Goal: Obtain resource: Obtain resource

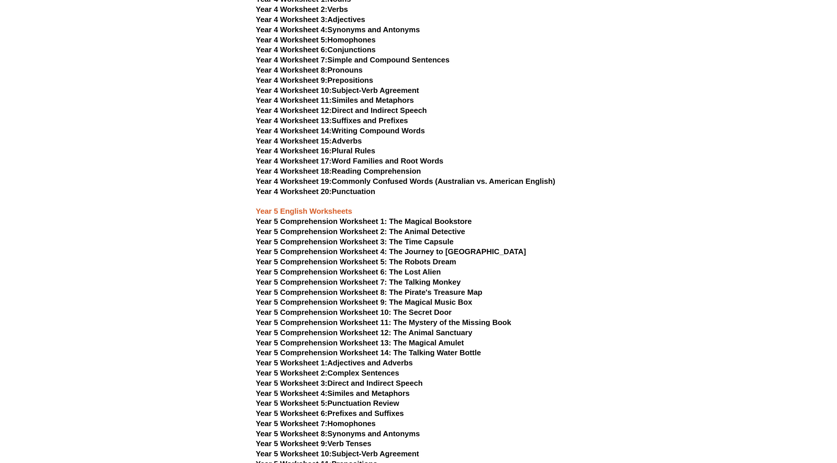
scroll to position [2433, 0]
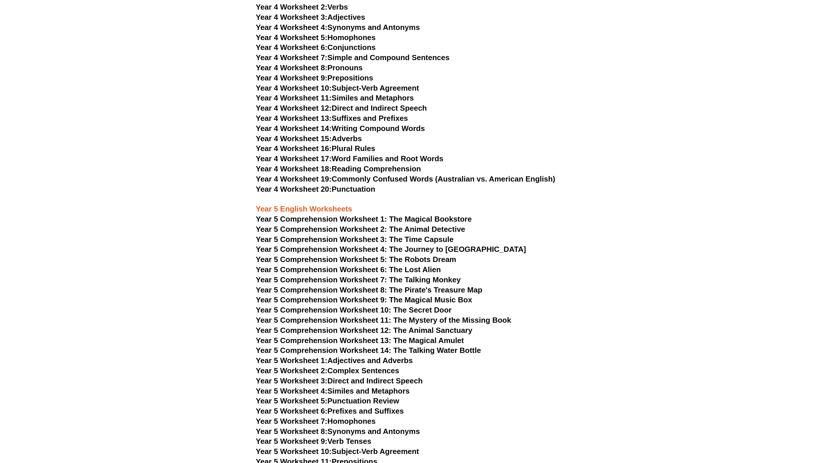
click at [357, 417] on link "Year 5 Worksheet 7: Homophones" at bounding box center [316, 421] width 120 height 9
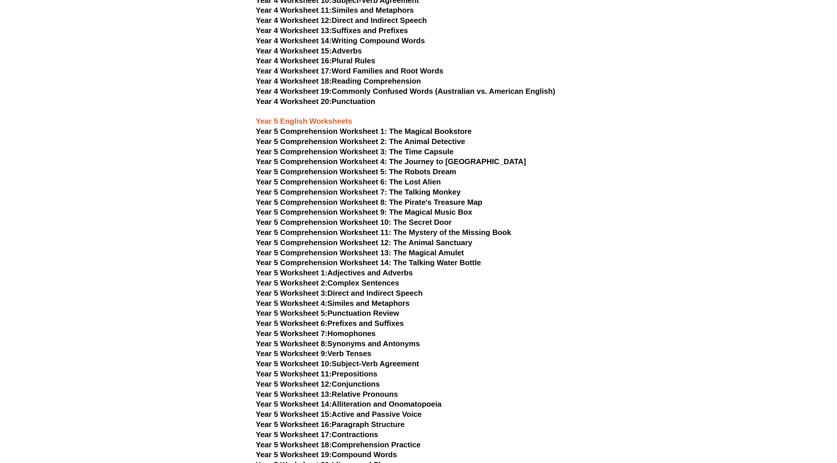
scroll to position [2530, 0]
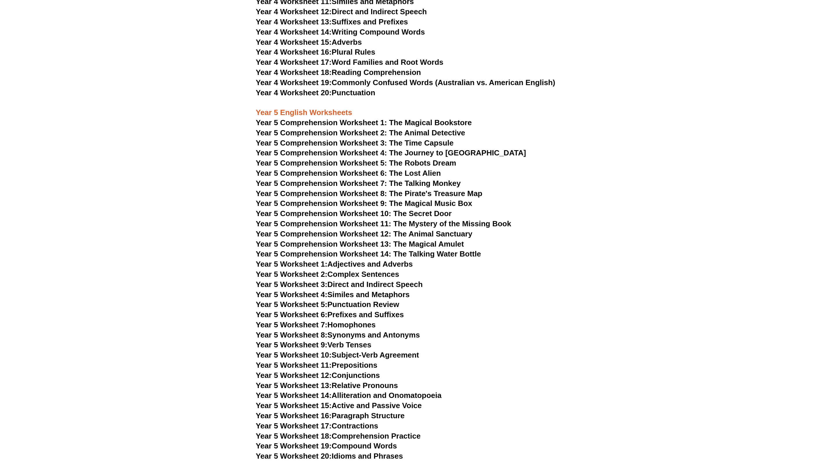
click at [339, 331] on link "Year 5 Worksheet 8: Synonyms and Antonyms" at bounding box center [338, 335] width 164 height 9
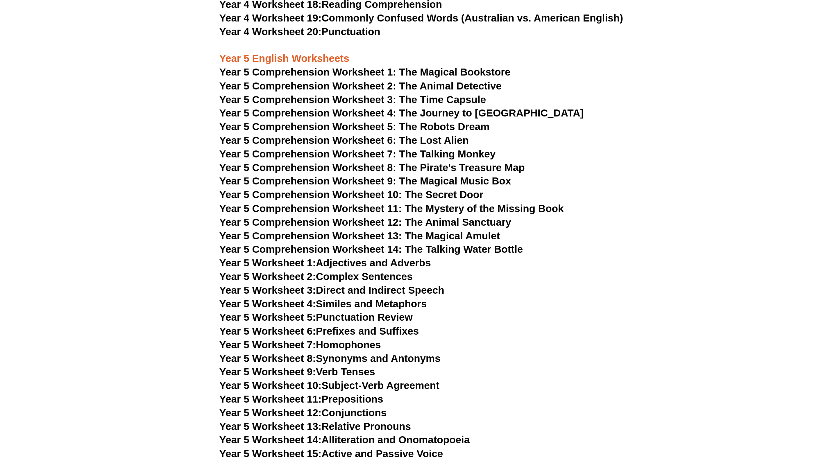
click at [264, 442] on link "Year 5 Worksheet 14: Alliteration and Onomatopoeia" at bounding box center [349, 446] width 186 height 9
click at [267, 442] on link "Year 5 Worksheet 14: Alliteration and Onomatopoeia" at bounding box center [349, 446] width 186 height 9
click at [258, 351] on link "Year 5 Worksheet 5: Punctuation Review" at bounding box center [327, 355] width 143 height 9
click at [256, 412] on link "Year 5 Worksheet 11: Prepositions" at bounding box center [316, 416] width 121 height 9
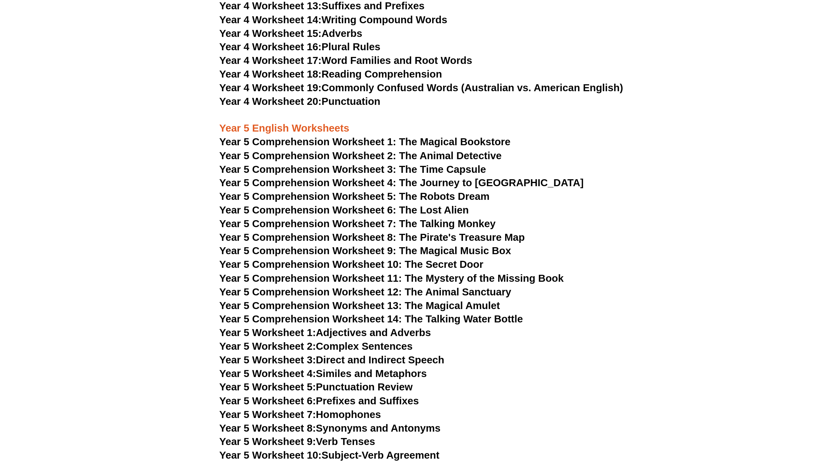
click at [256, 371] on span "Year 5 Worksheet 7:" at bounding box center [292, 375] width 72 height 9
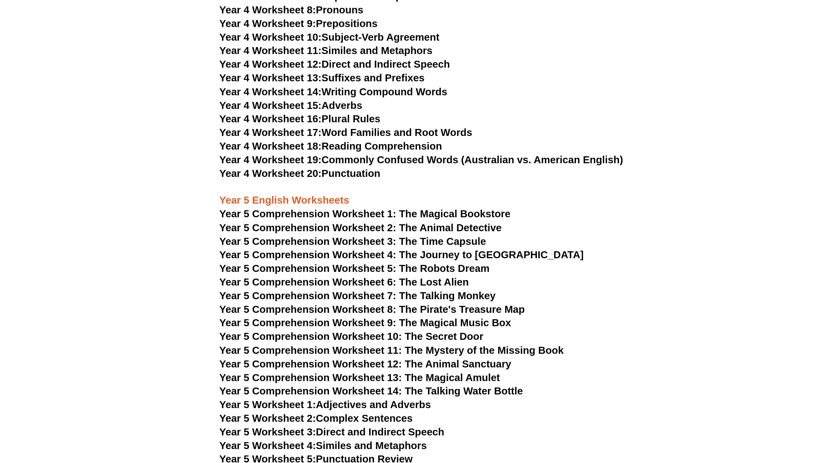
scroll to position [2473, 0]
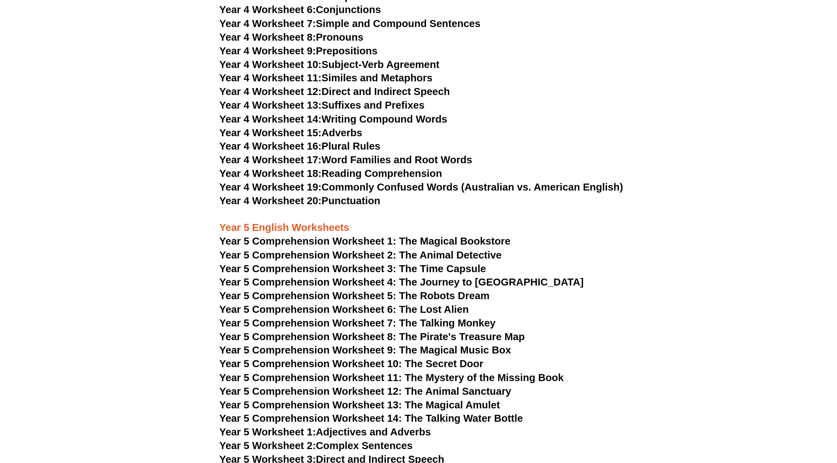
click at [256, 316] on link "Year 5 Worksheet 1: Adjectives and Adverbs" at bounding box center [334, 320] width 157 height 9
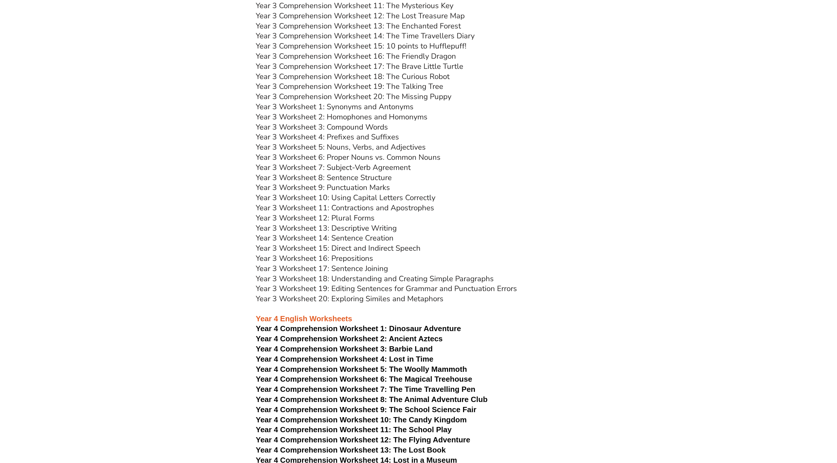
scroll to position [1861, 0]
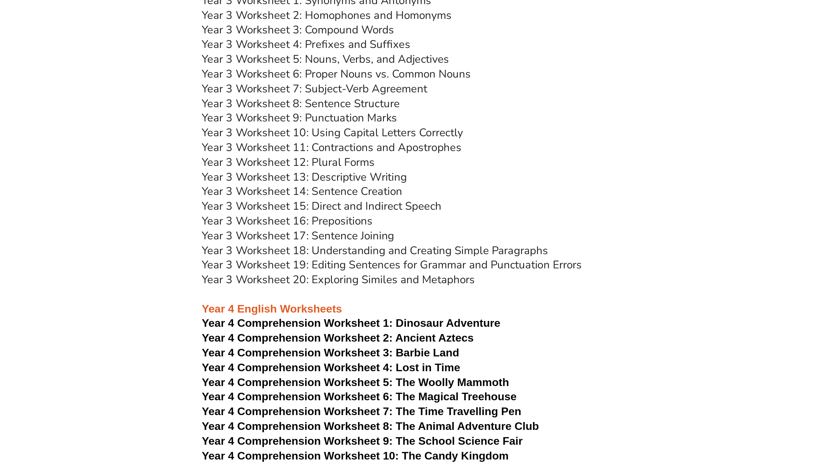
click at [256, 454] on span "Year 4 Comprehension Worksheet 10: The Candy Kingdom" at bounding box center [361, 458] width 211 height 9
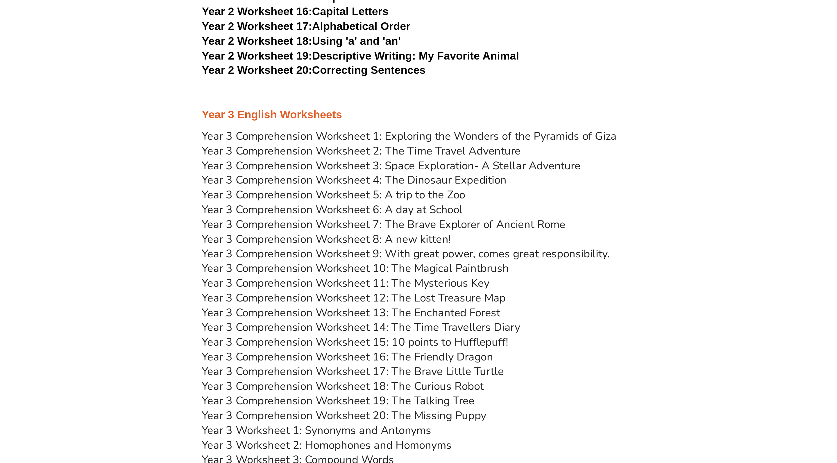
scroll to position [1709, 0]
click at [283, 140] on link "Year 3 Comprehension Worksheet 6: A day at School" at bounding box center [345, 145] width 179 height 10
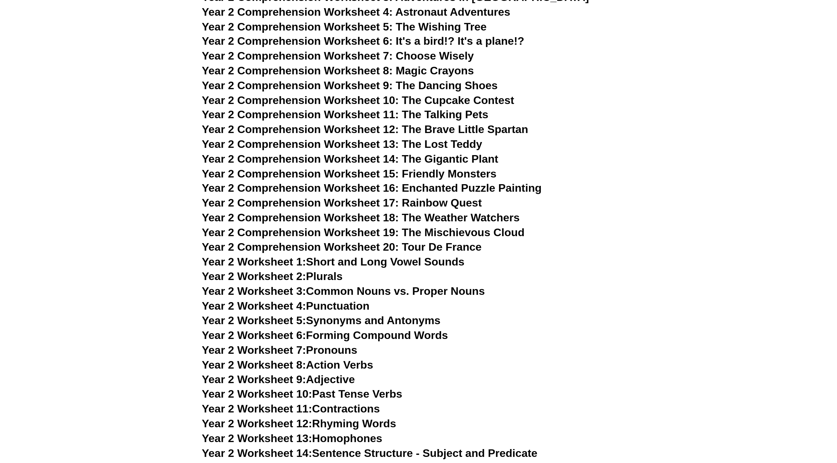
scroll to position [1378, 0]
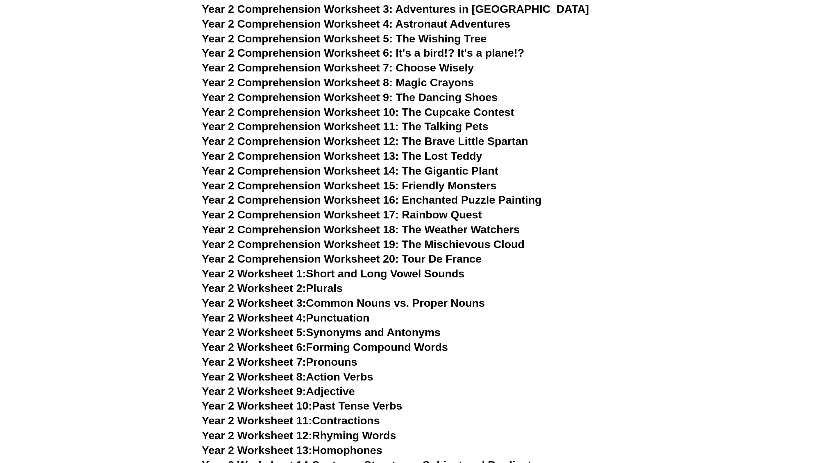
click at [274, 143] on span "Year 2 Comprehension Worksheet 17: Rainbow Quest" at bounding box center [352, 147] width 192 height 9
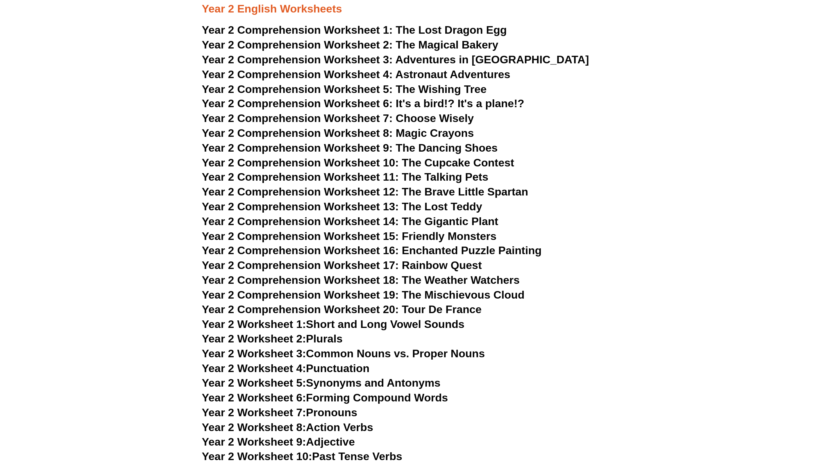
scroll to position [1300, 0]
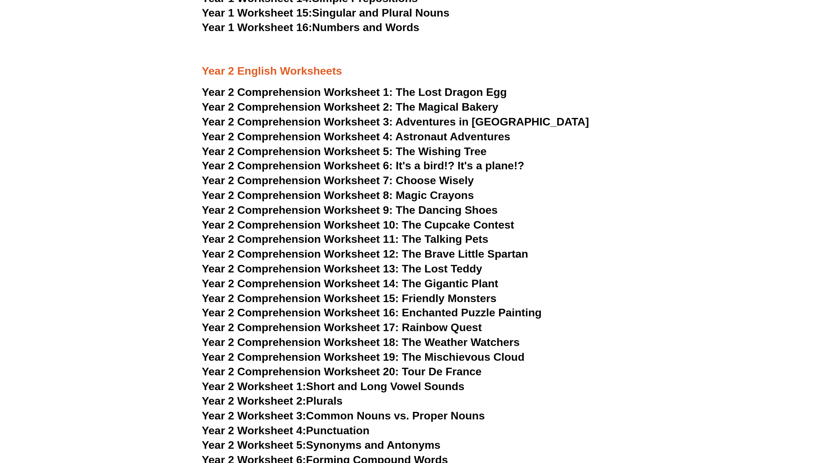
click at [294, 160] on span "Year 2 Comprehension Worksheet 11: The Talking Pets" at bounding box center [354, 164] width 197 height 9
